Goal: Transaction & Acquisition: Download file/media

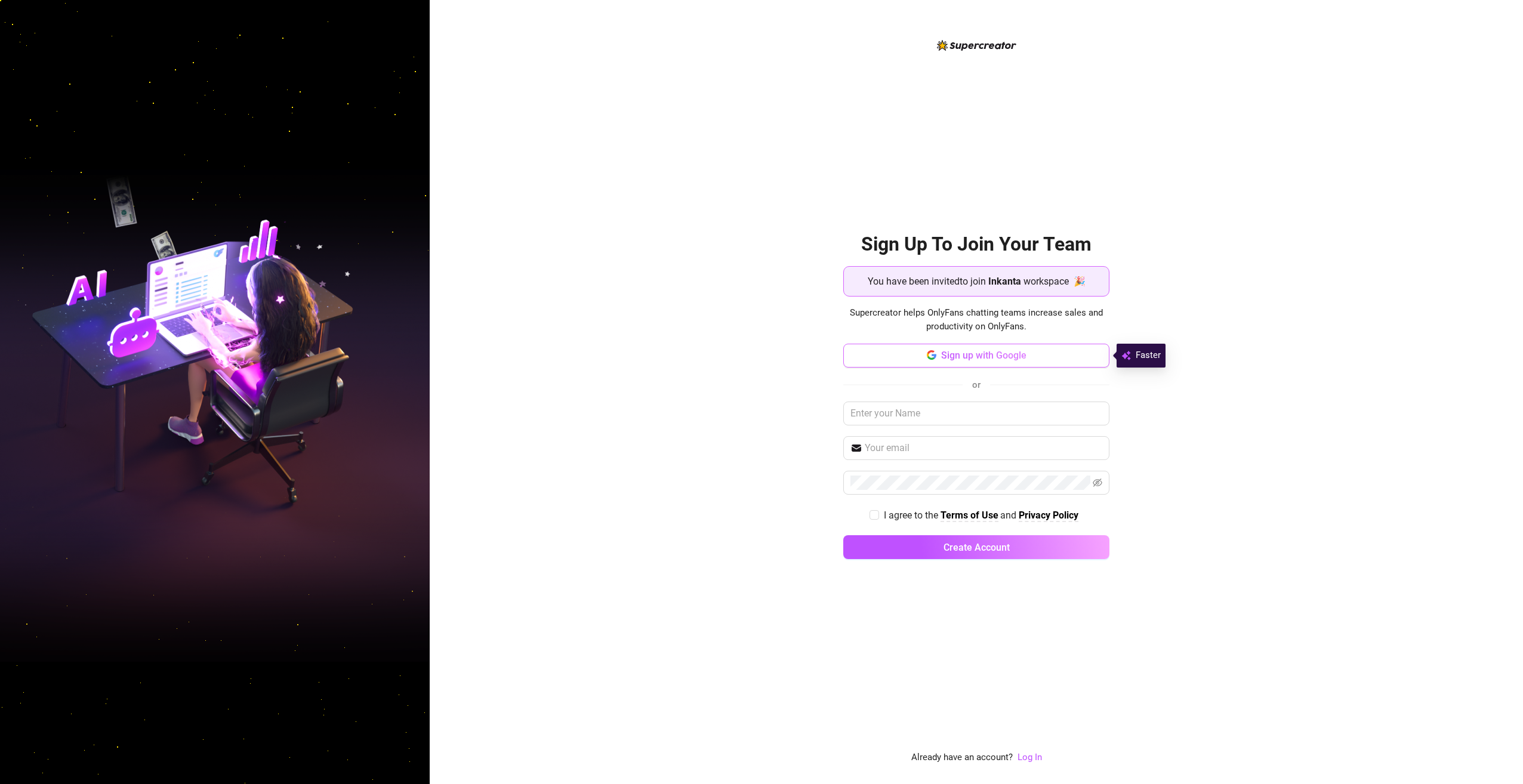
click at [955, 355] on span "Sign up with Google" at bounding box center [984, 356] width 86 height 12
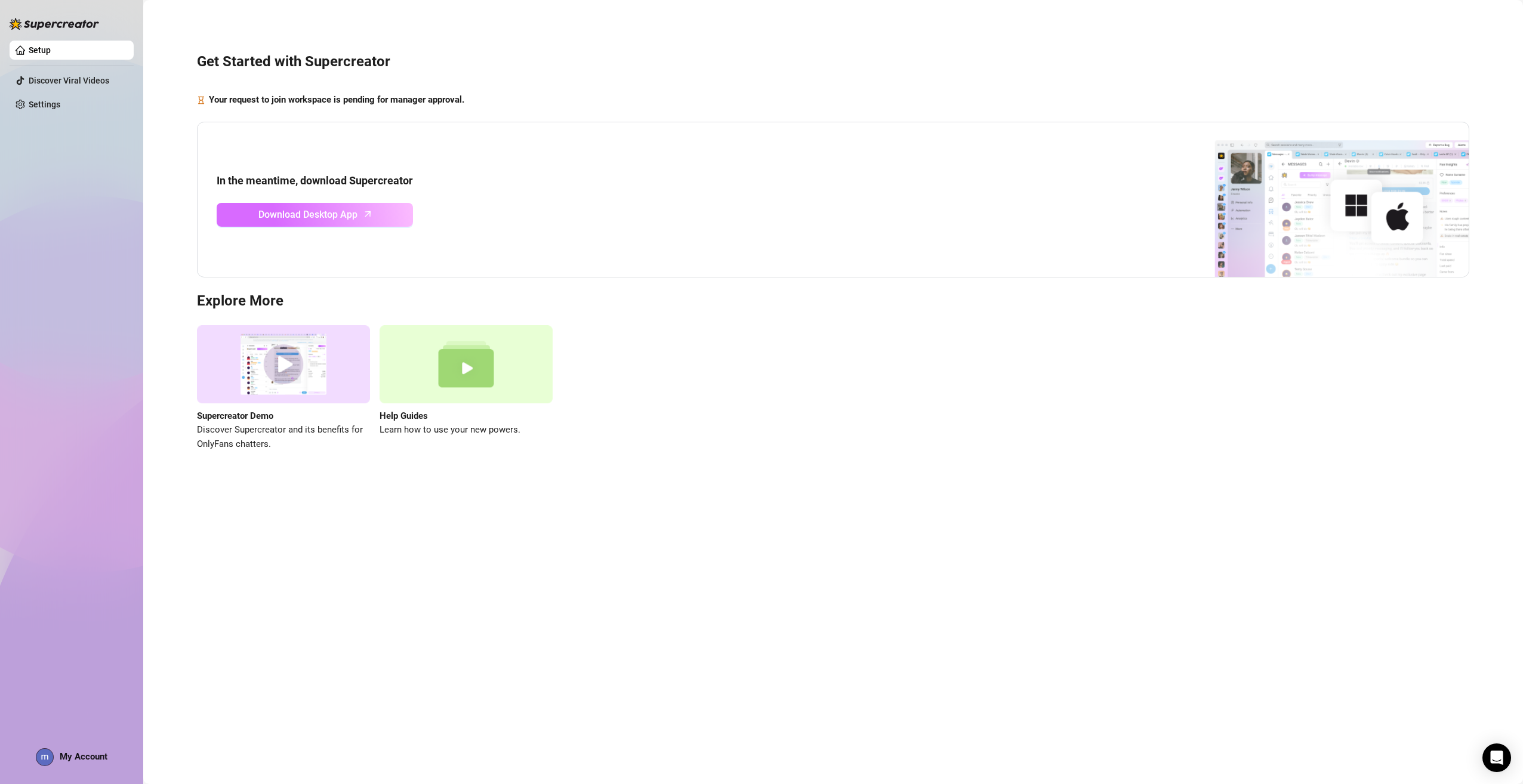
click at [333, 213] on span "Download Desktop App" at bounding box center [308, 214] width 99 height 15
